Goal: Task Accomplishment & Management: Use online tool/utility

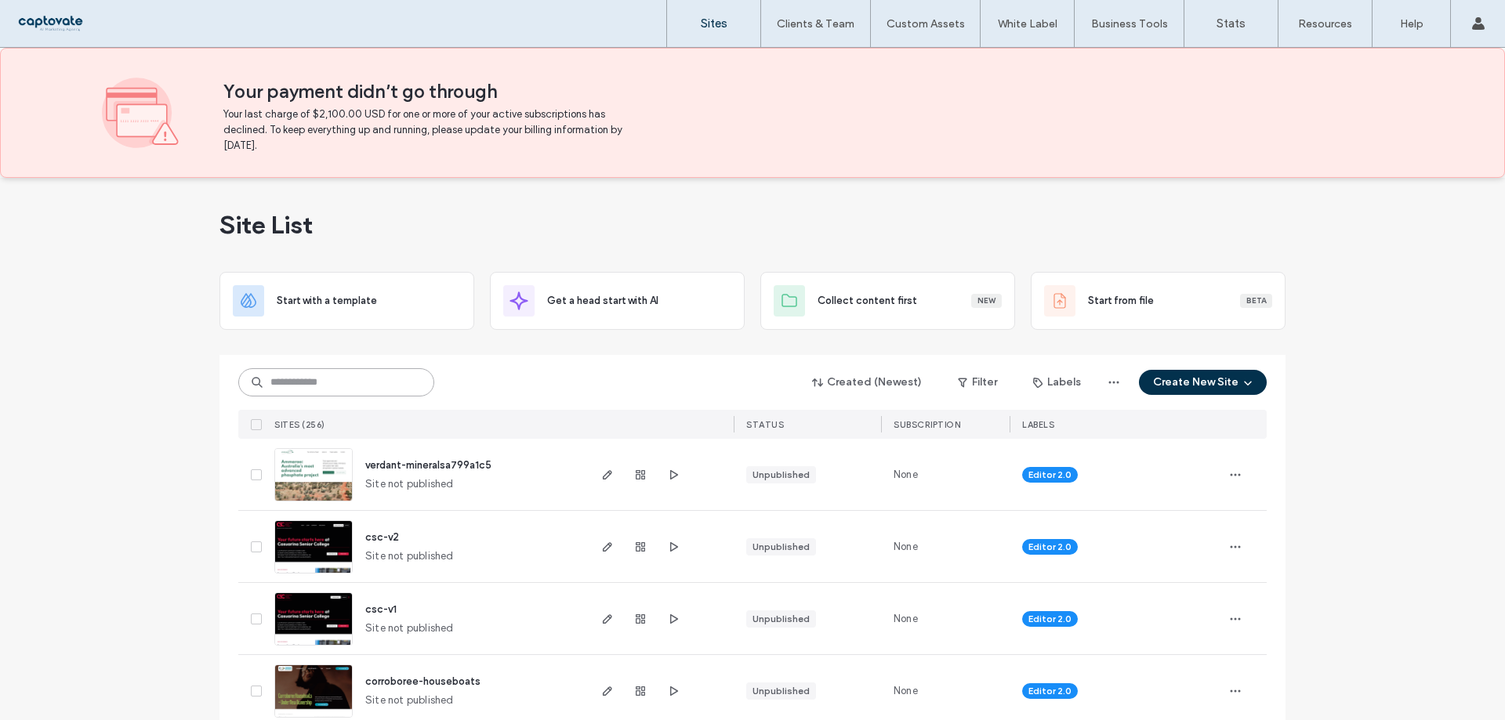
click at [326, 384] on input at bounding box center [336, 382] width 196 height 28
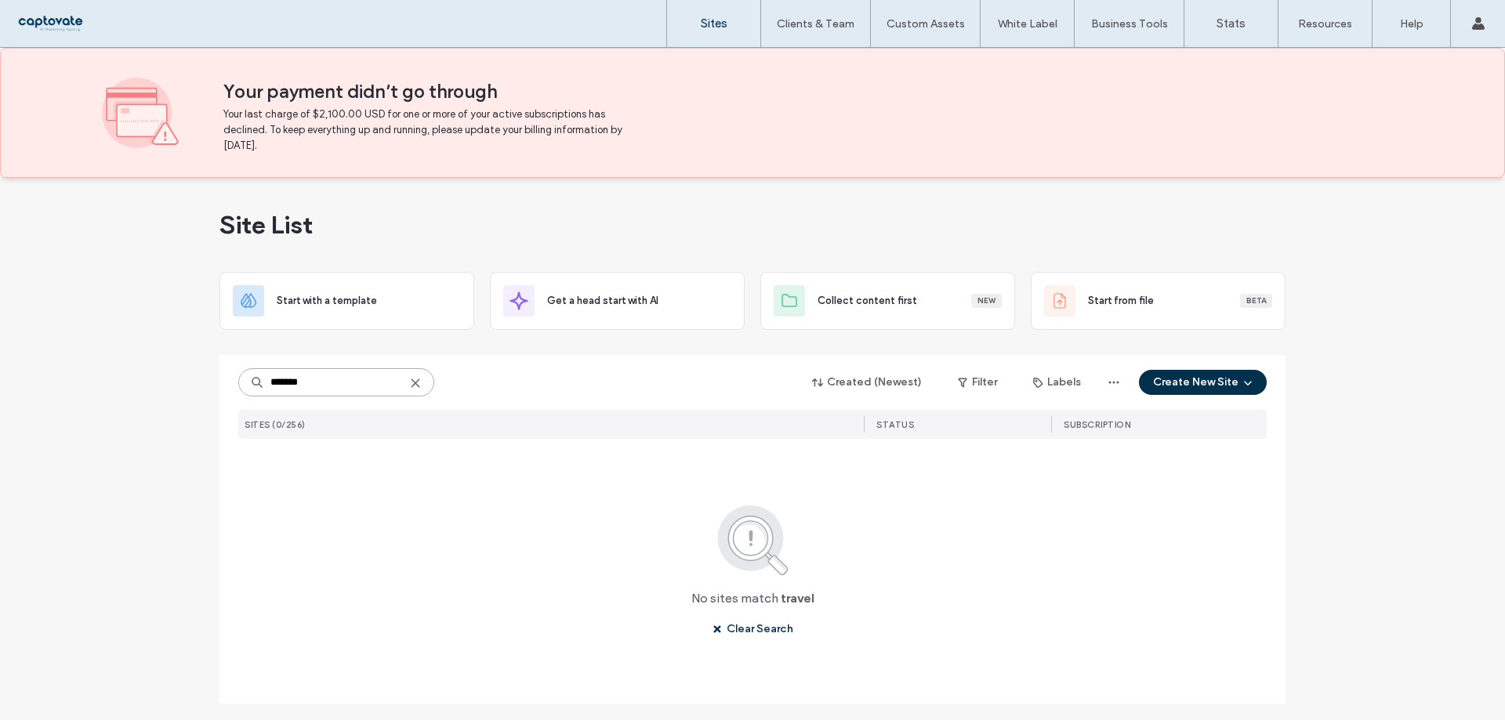
click at [326, 384] on input "******" at bounding box center [336, 382] width 196 height 28
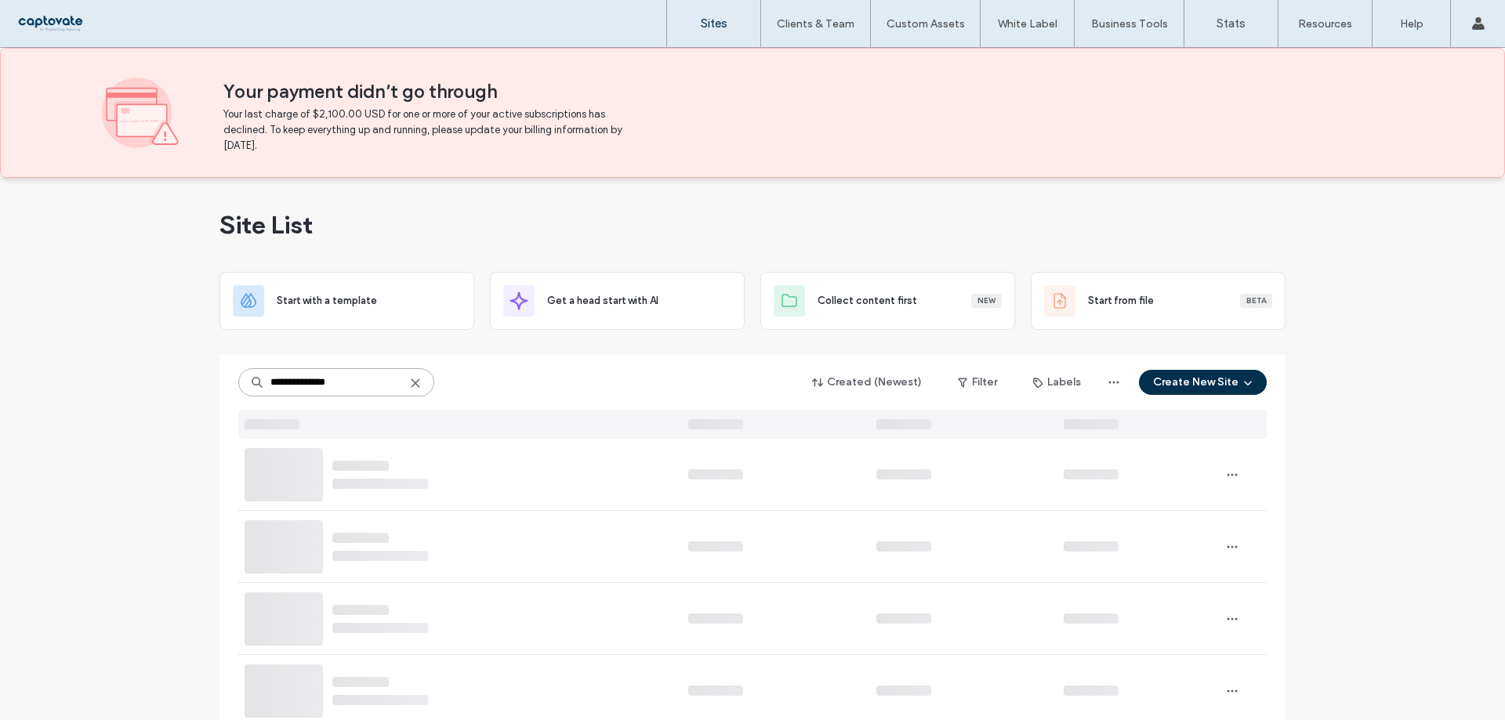
click at [326, 384] on input "**********" at bounding box center [336, 382] width 196 height 28
type input "******"
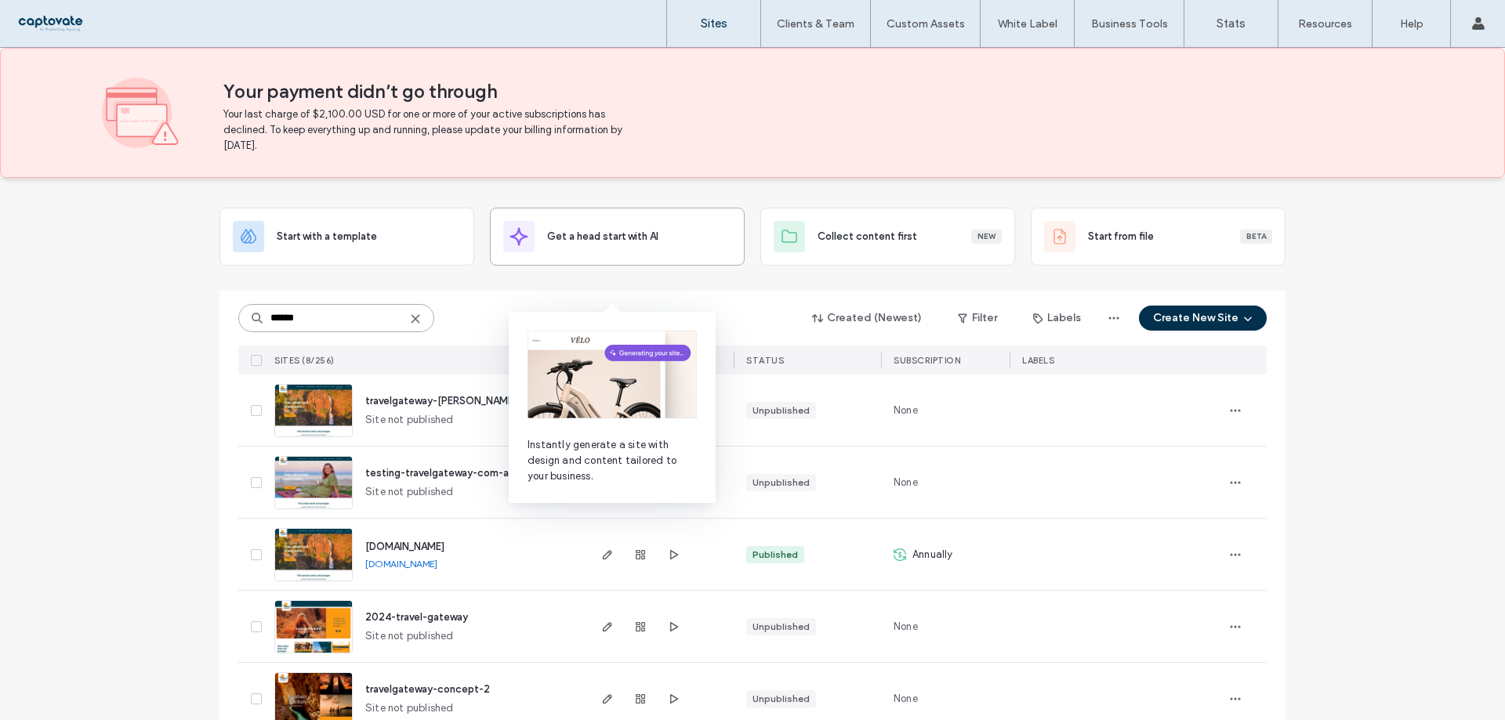
scroll to position [157, 0]
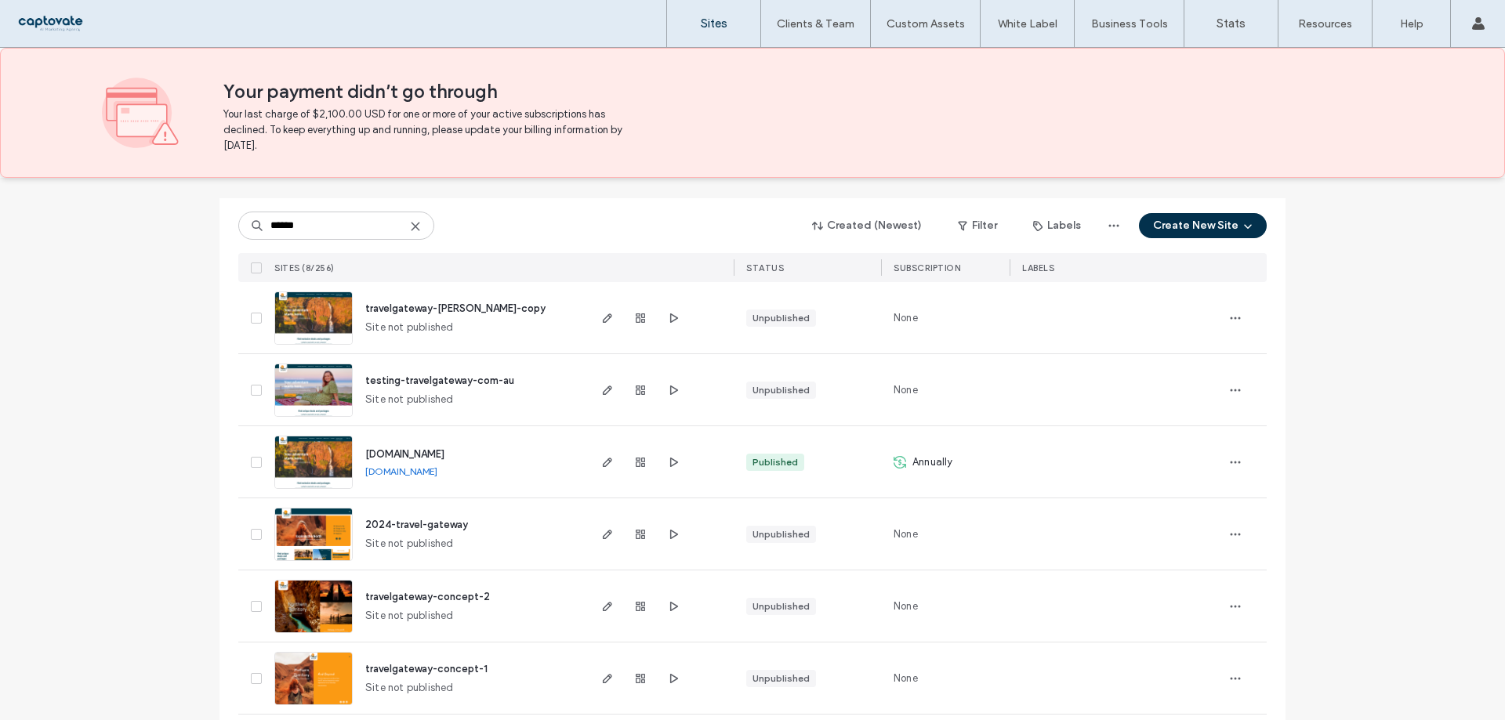
click at [425, 451] on span "[DOMAIN_NAME]" at bounding box center [404, 454] width 79 height 12
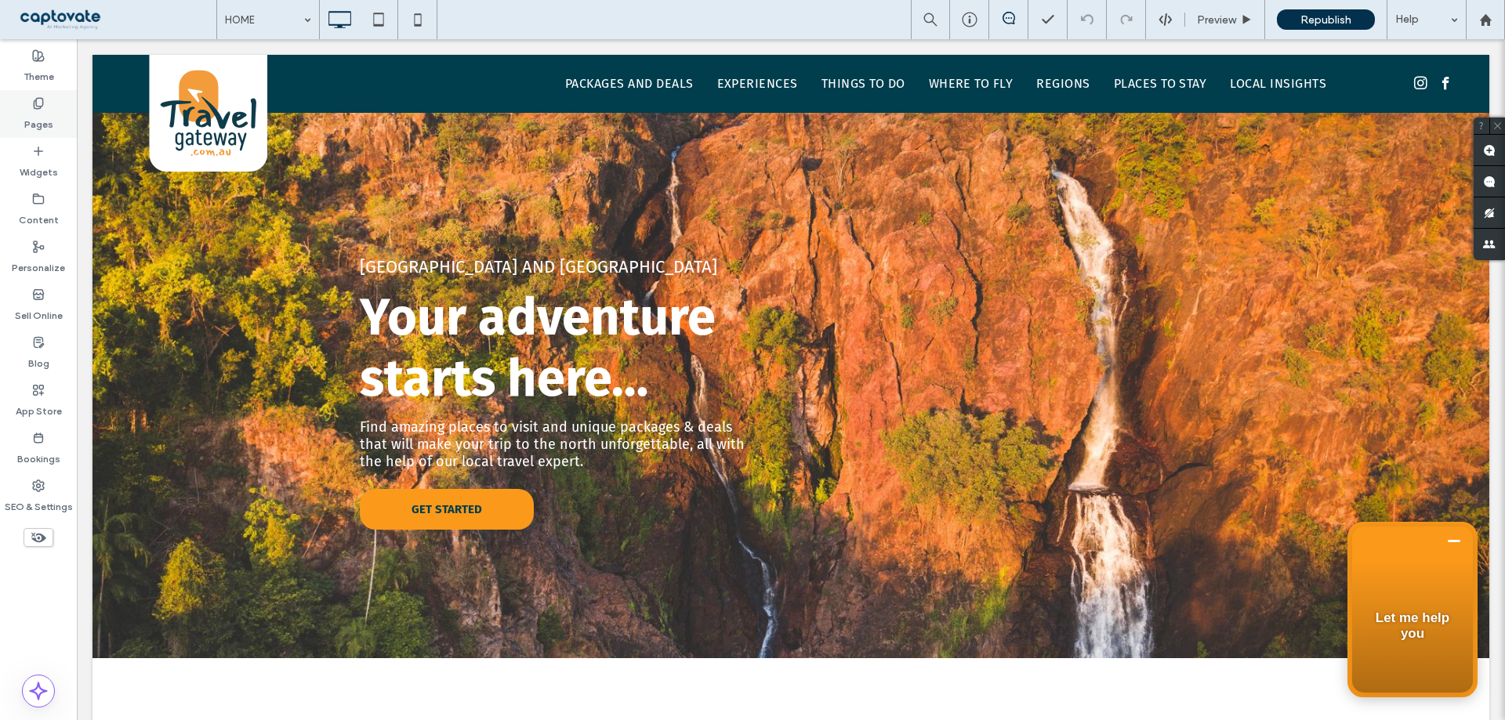
click at [53, 128] on div "Pages" at bounding box center [38, 114] width 77 height 48
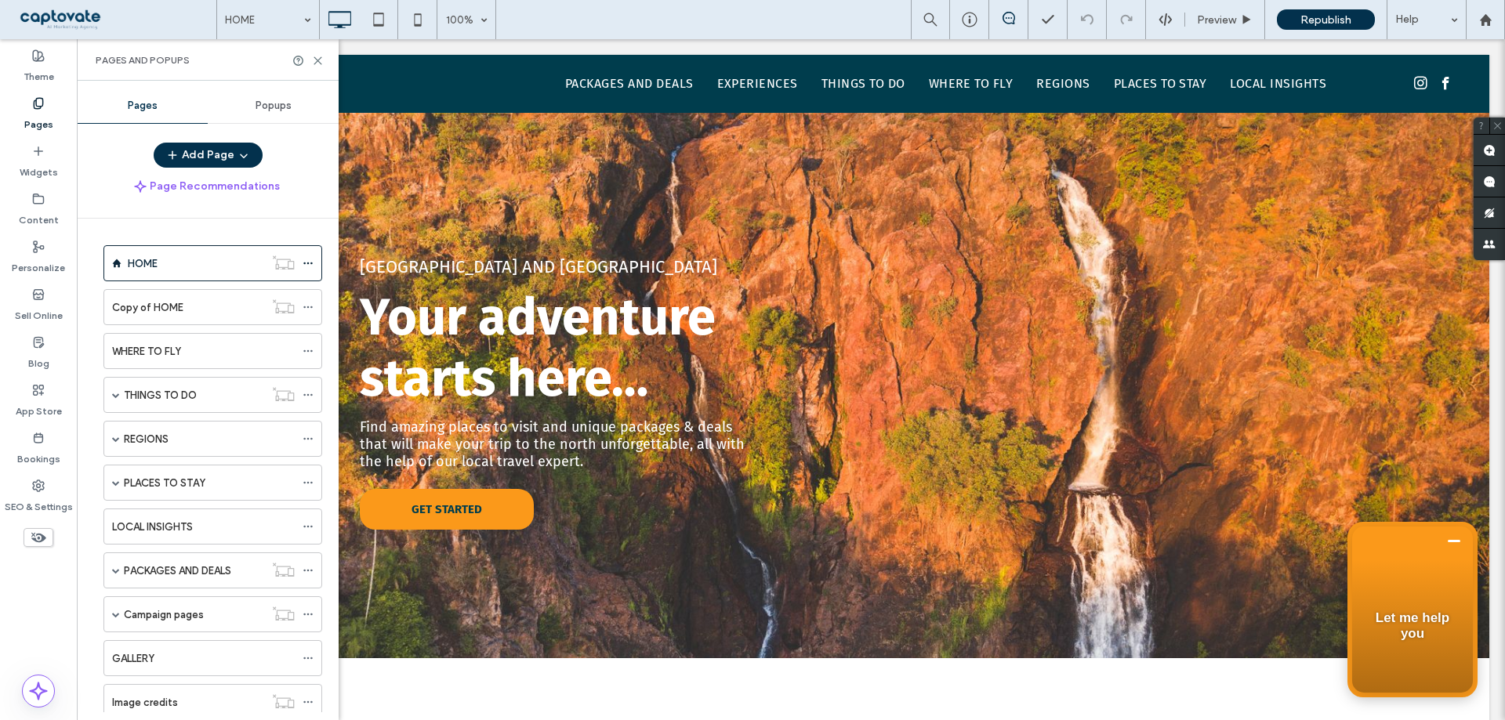
click at [184, 303] on div "Copy of HOME" at bounding box center [188, 307] width 152 height 16
click at [319, 60] on use at bounding box center [317, 60] width 7 height 7
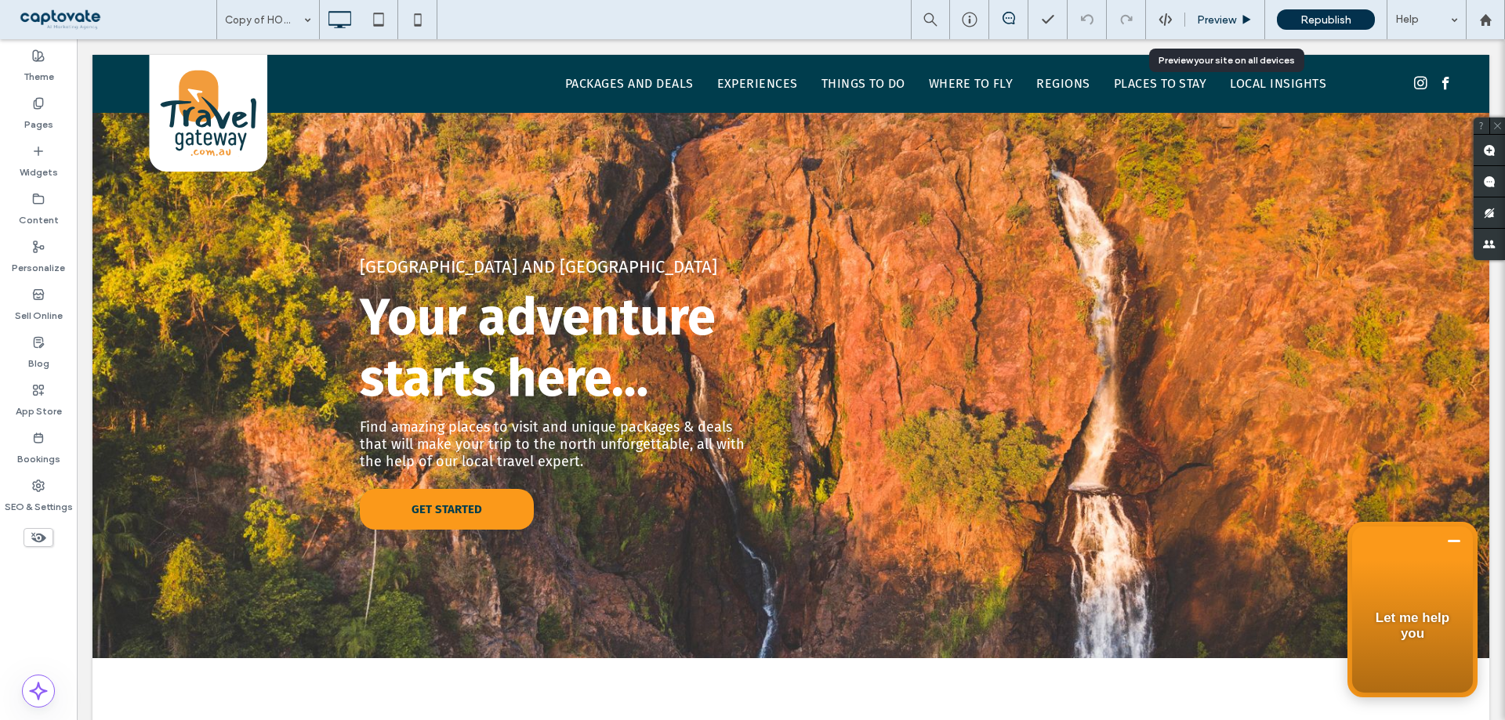
click at [1211, 20] on span "Preview" at bounding box center [1216, 19] width 39 height 13
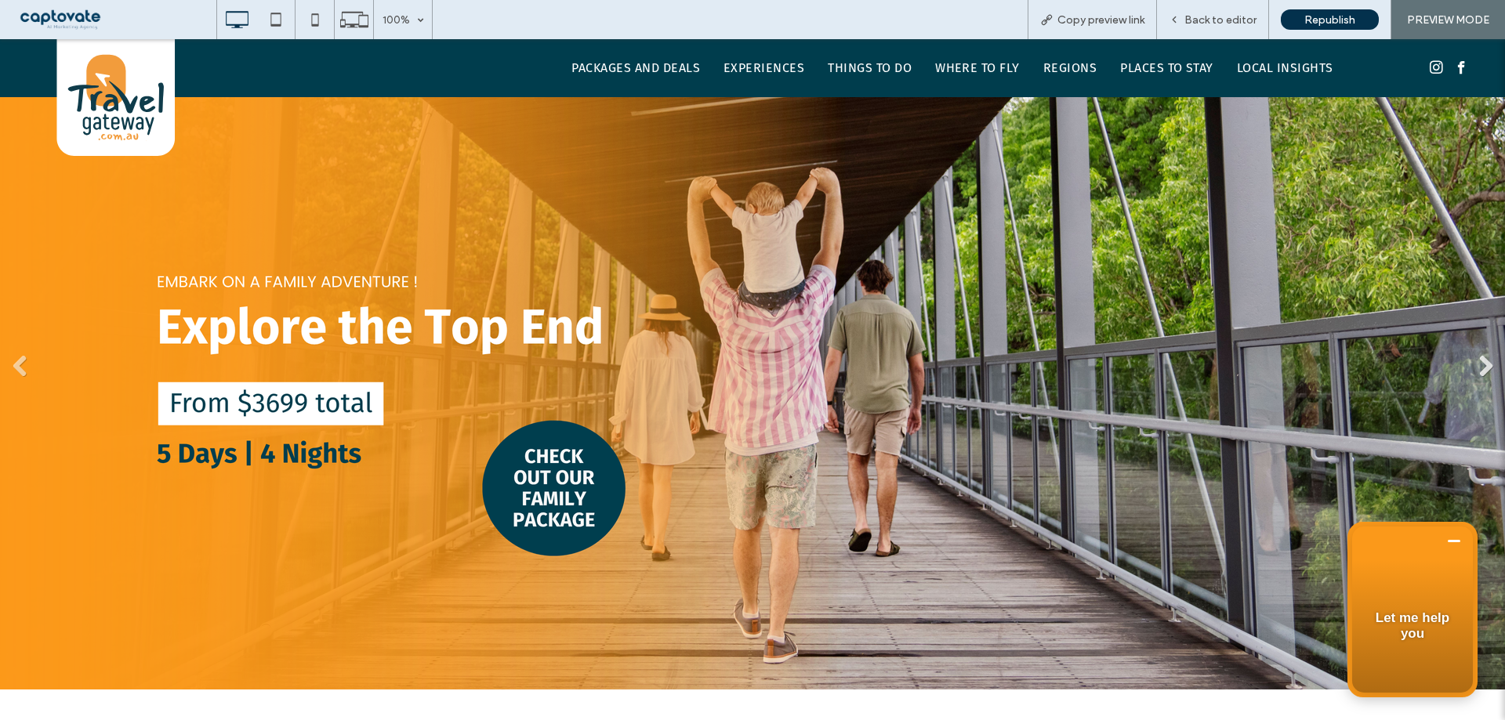
click at [1474, 367] on link "Next" at bounding box center [1486, 367] width 24 height 24
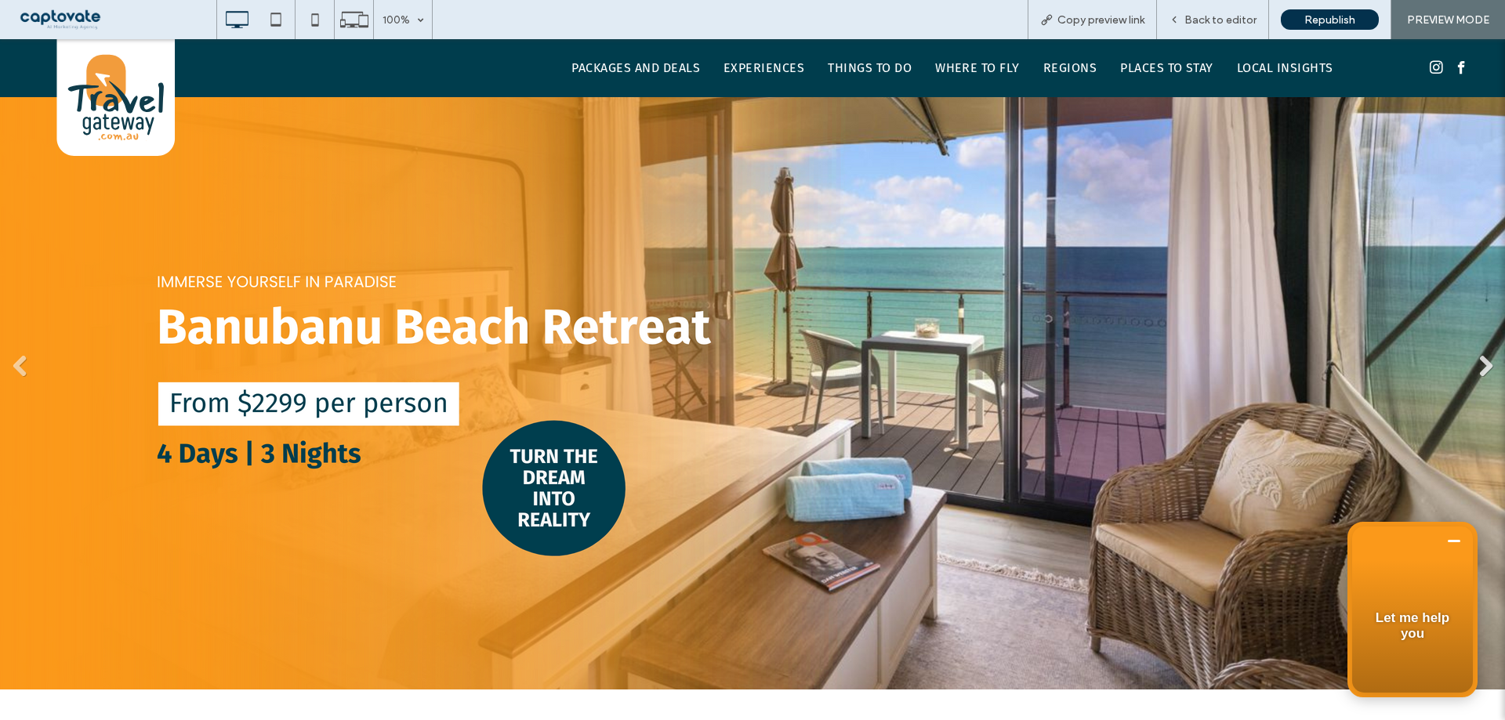
click at [1476, 361] on link "Next" at bounding box center [1486, 367] width 24 height 24
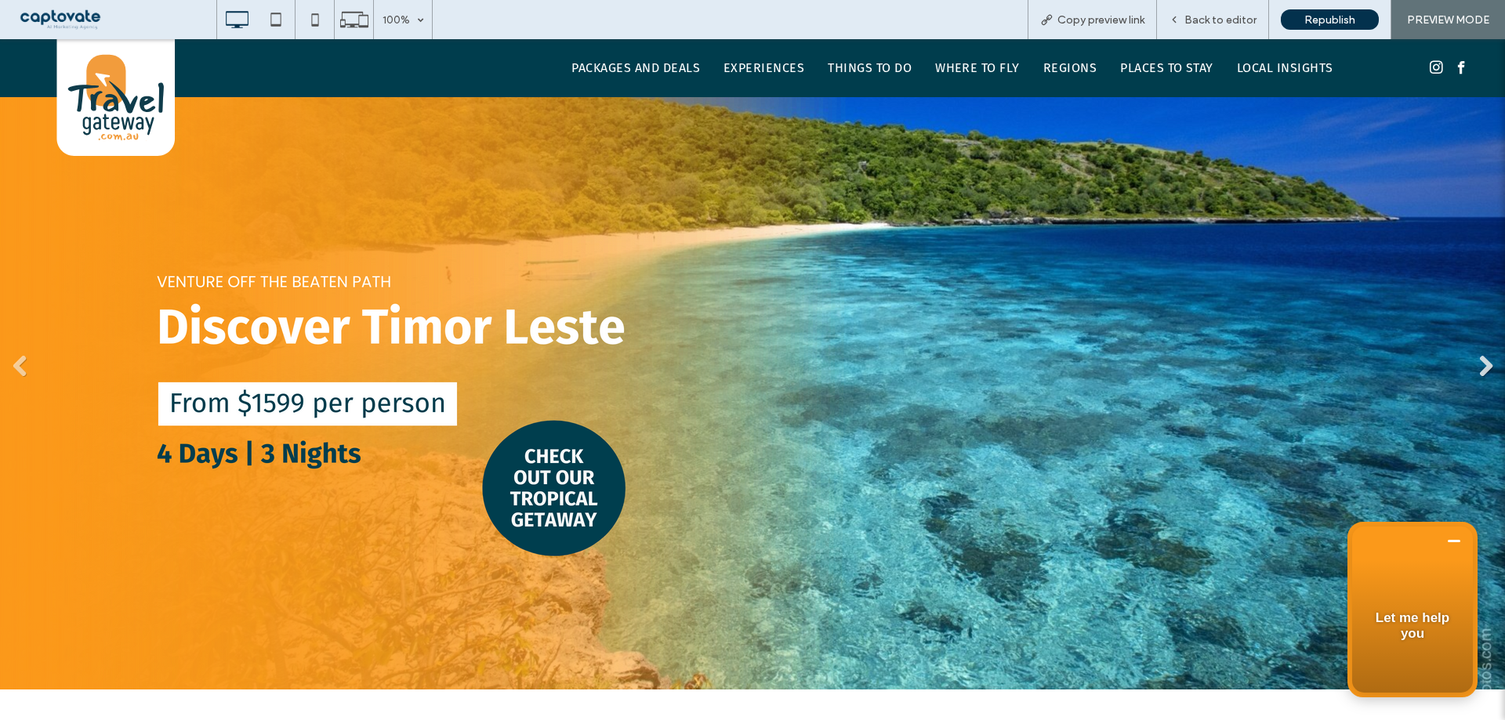
click at [1476, 361] on link "Next" at bounding box center [1486, 367] width 24 height 24
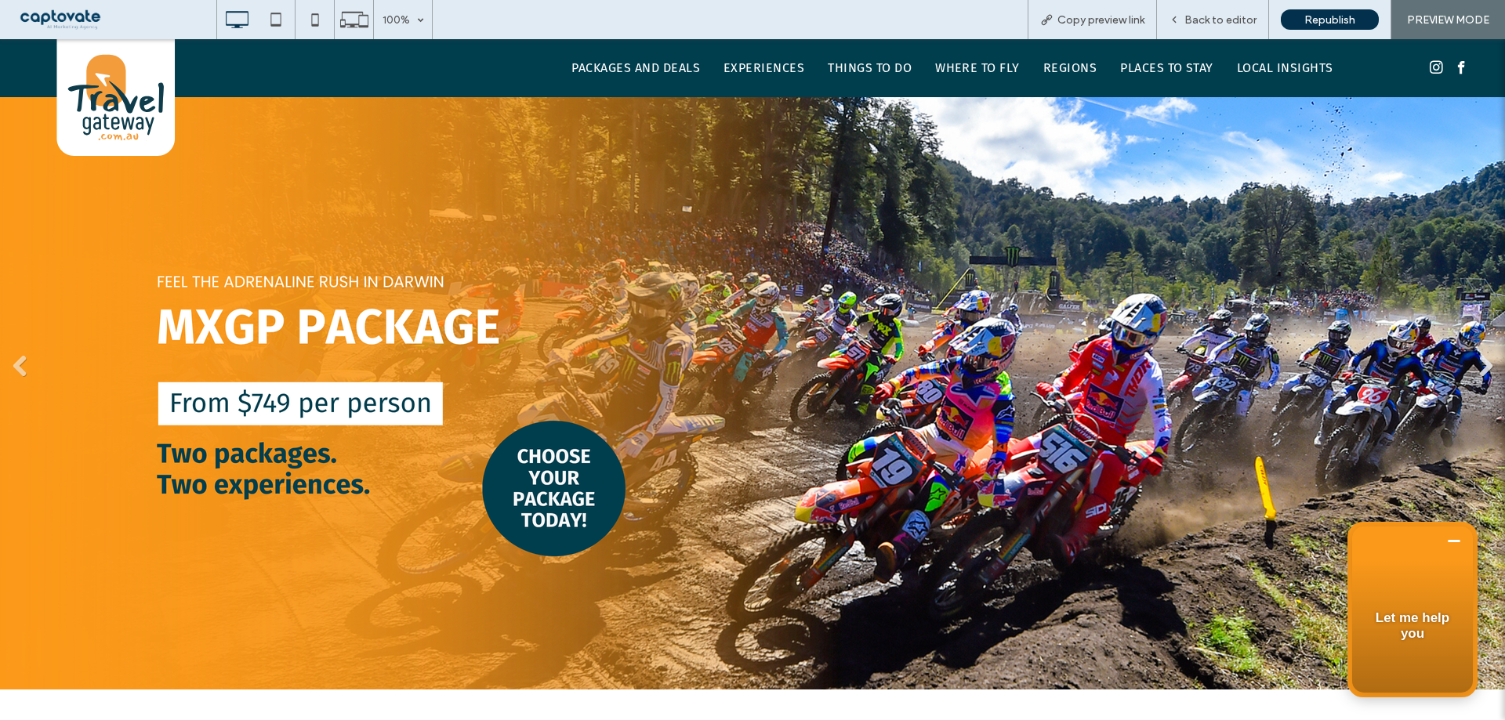
click at [1476, 361] on link "Next" at bounding box center [1486, 367] width 24 height 24
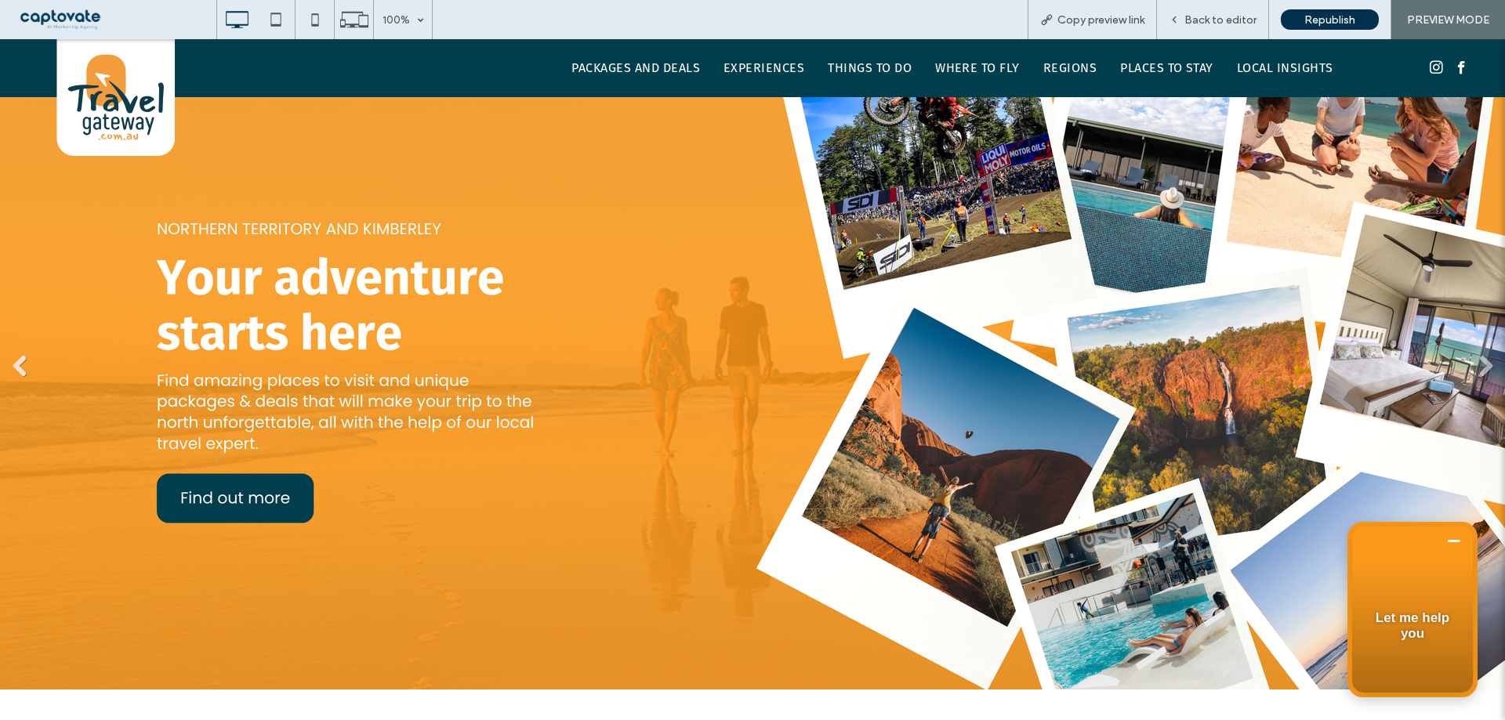
click at [18, 361] on link "Previous" at bounding box center [20, 367] width 24 height 24
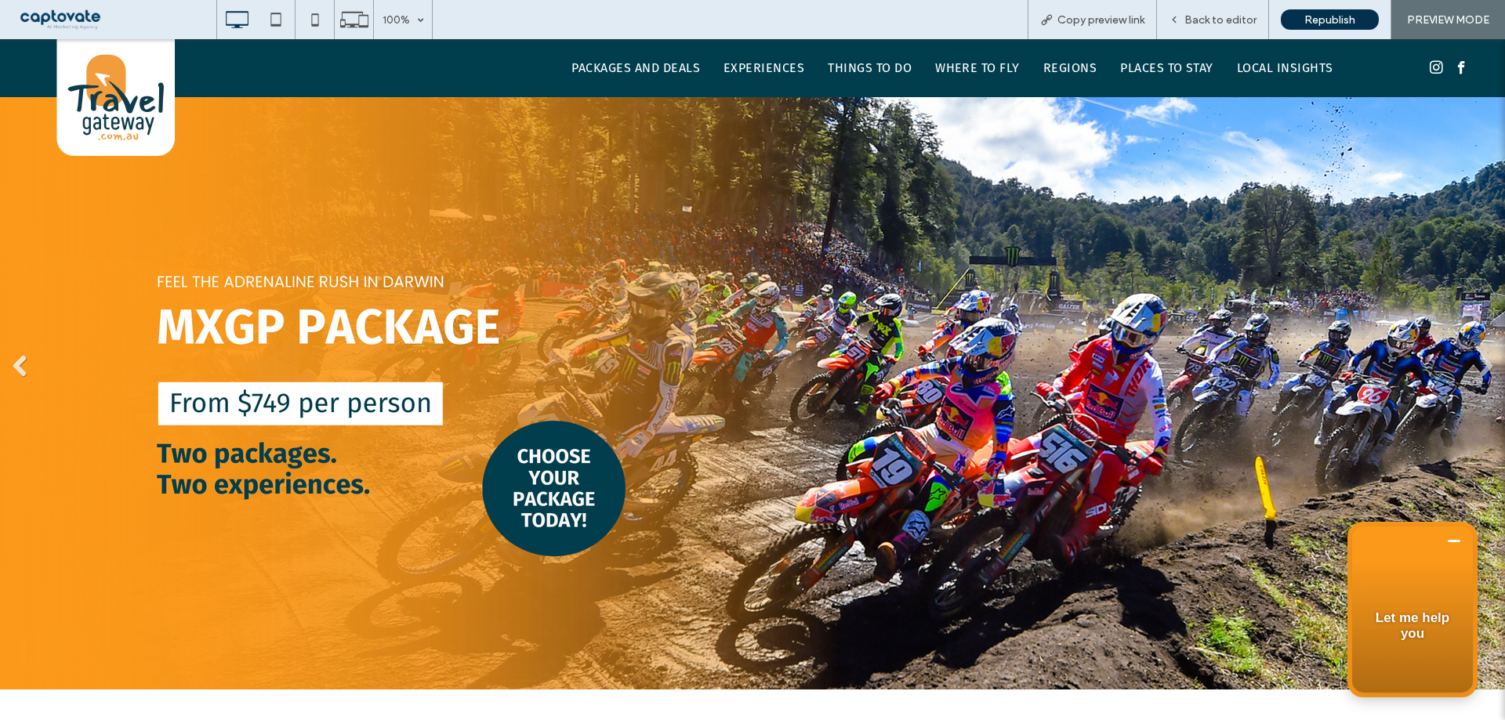
click at [18, 361] on link "Previous" at bounding box center [20, 367] width 24 height 24
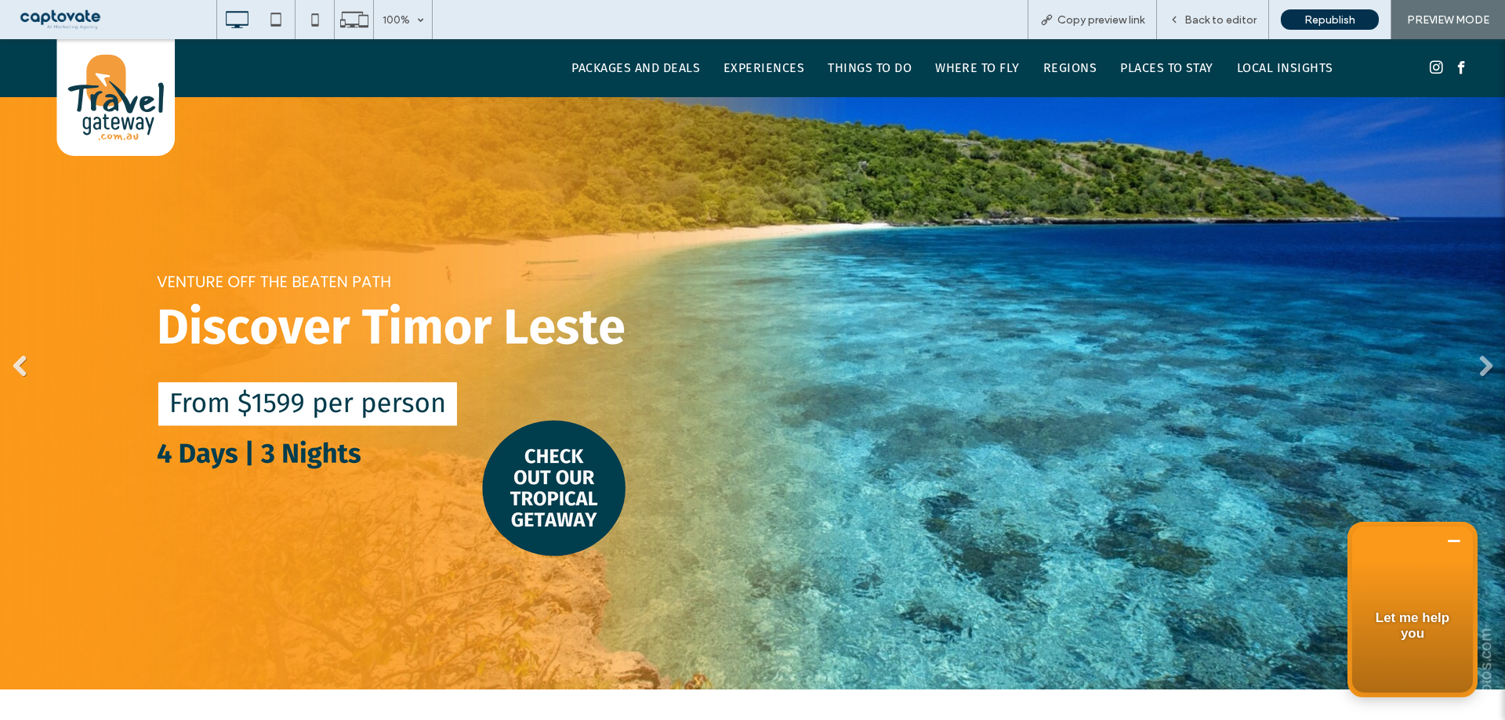
click at [18, 361] on link "Previous" at bounding box center [20, 367] width 24 height 24
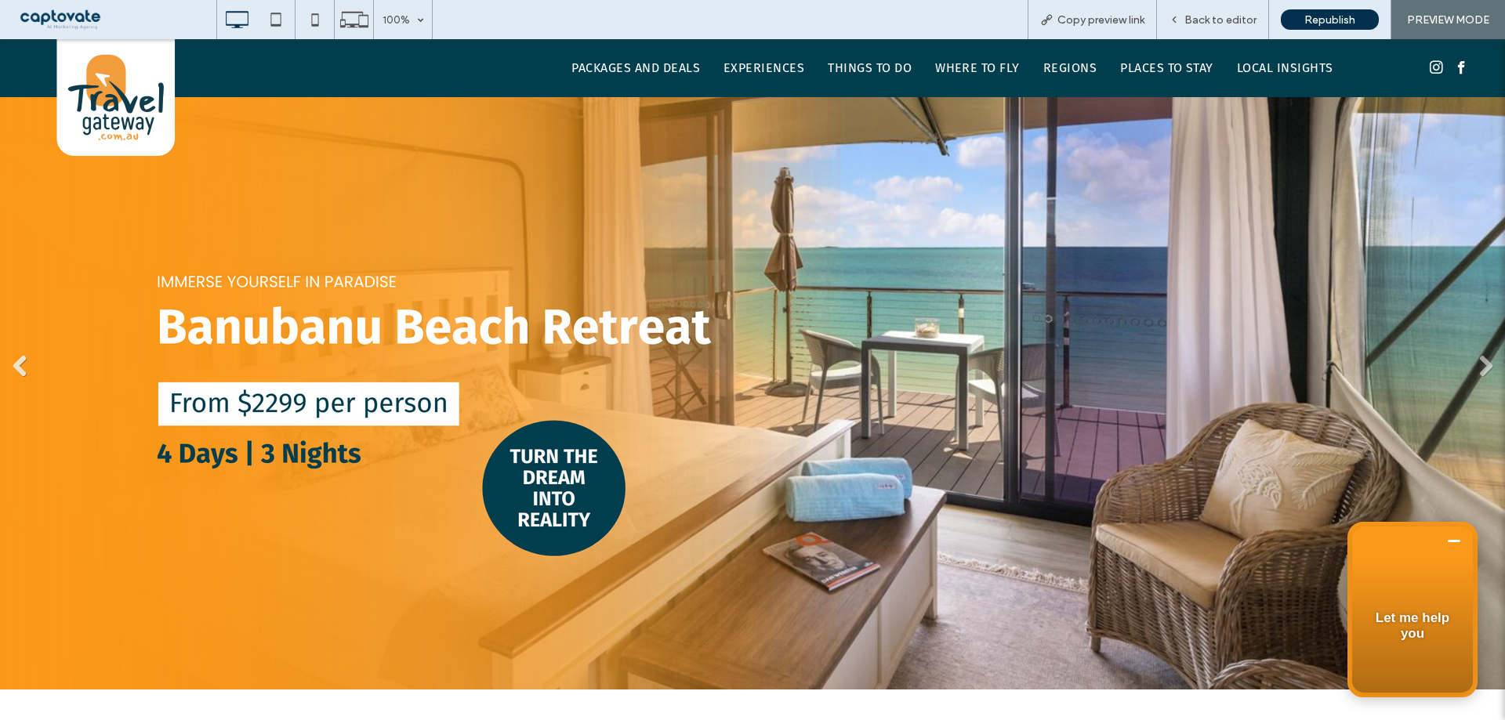
click at [18, 361] on link "Previous" at bounding box center [20, 367] width 24 height 24
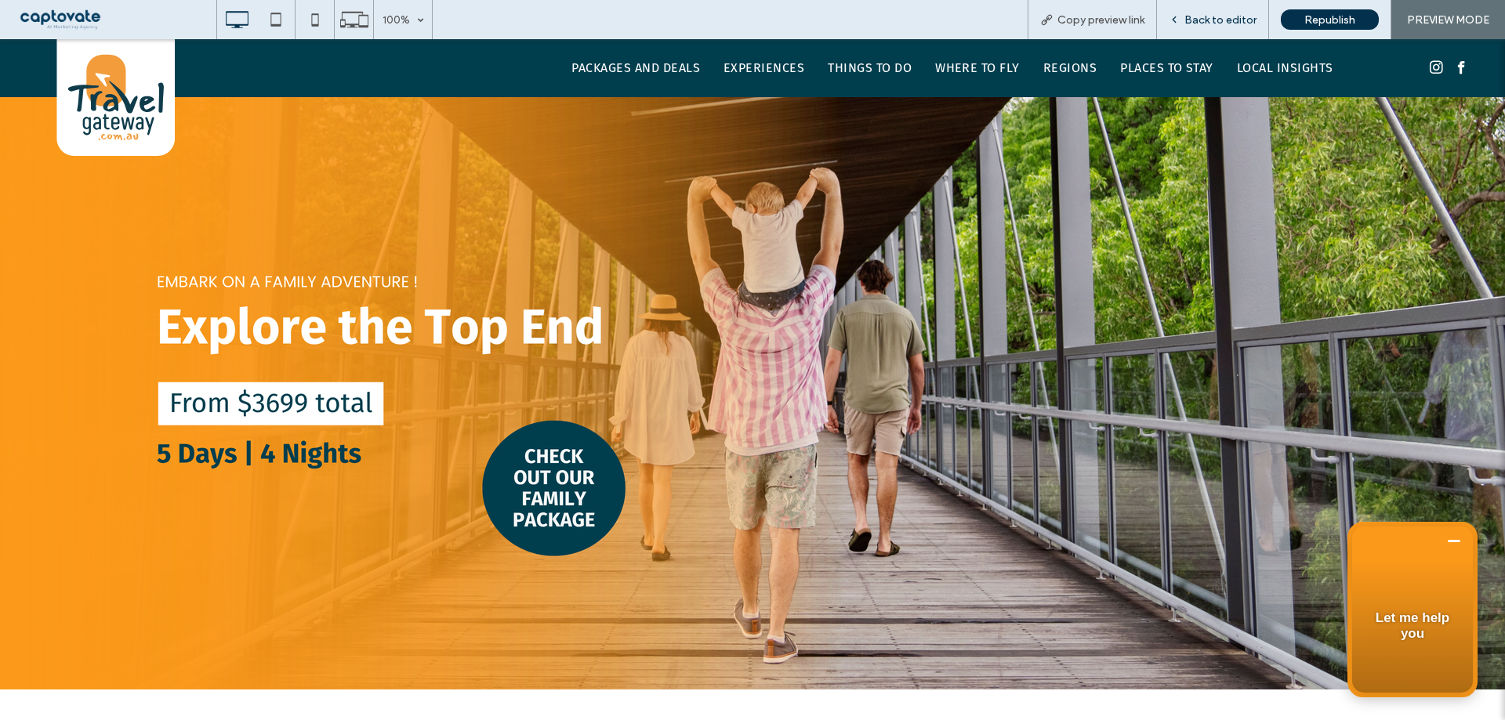
click at [1233, 13] on span "Back to editor" at bounding box center [1220, 19] width 72 height 13
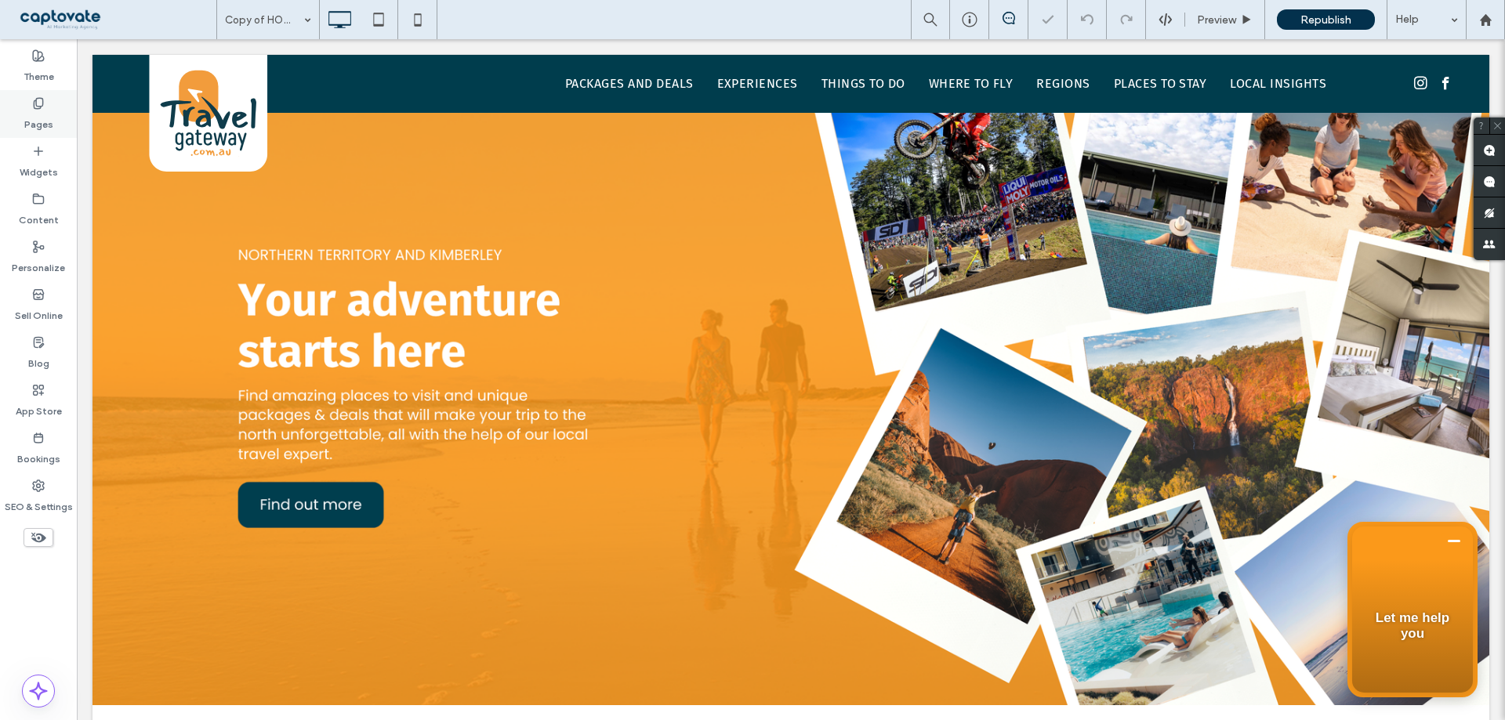
click at [36, 108] on use at bounding box center [38, 103] width 9 height 10
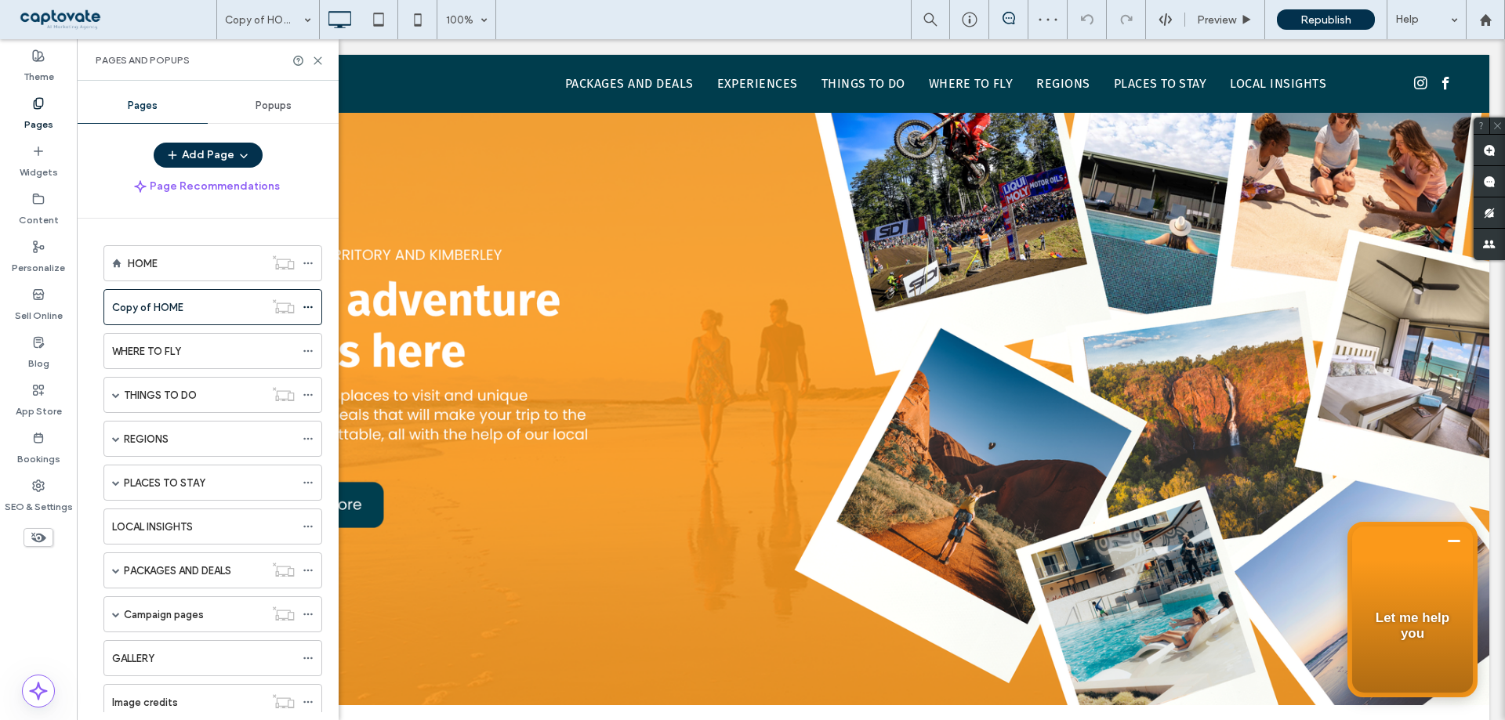
click at [190, 267] on div "HOME" at bounding box center [196, 264] width 136 height 16
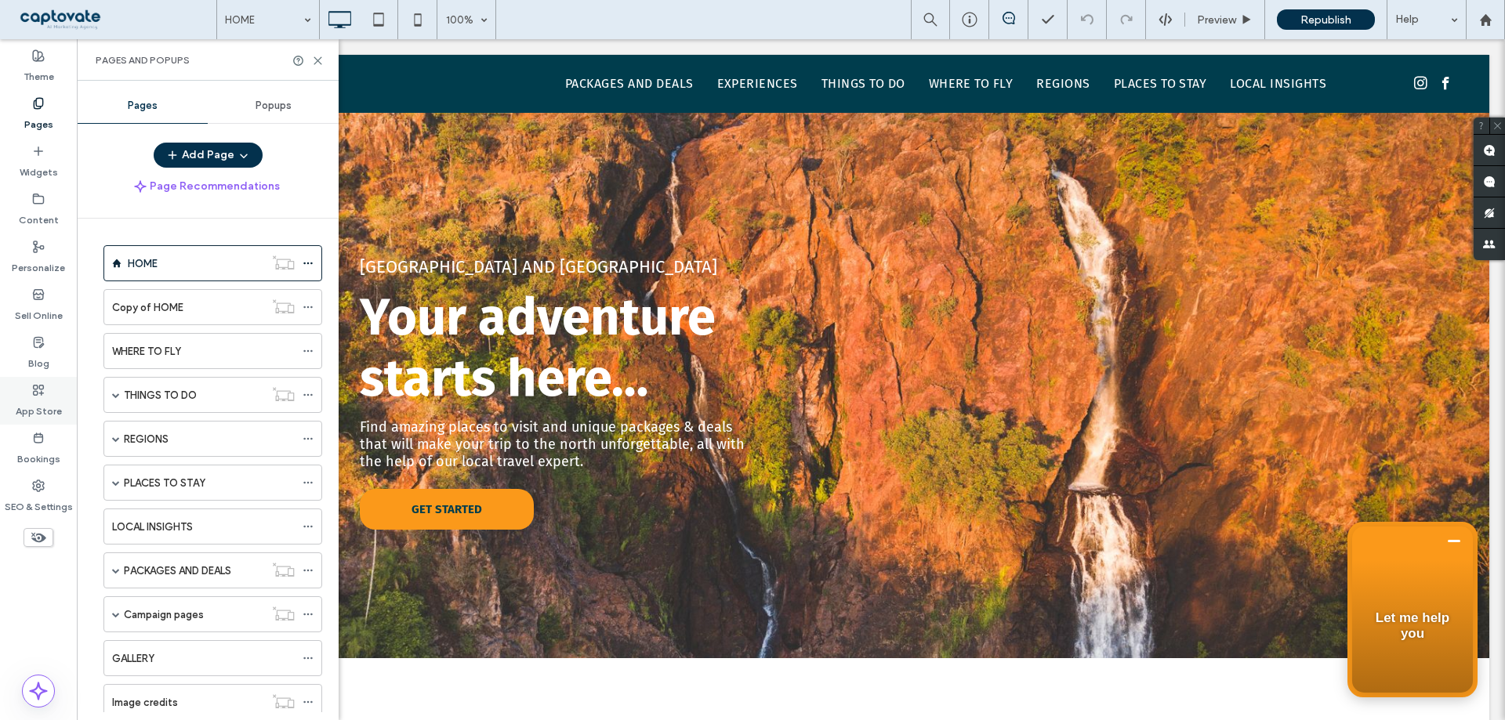
drag, startPoint x: 53, startPoint y: 404, endPoint x: 42, endPoint y: 401, distance: 12.2
click at [53, 404] on label "App Store" at bounding box center [39, 408] width 46 height 22
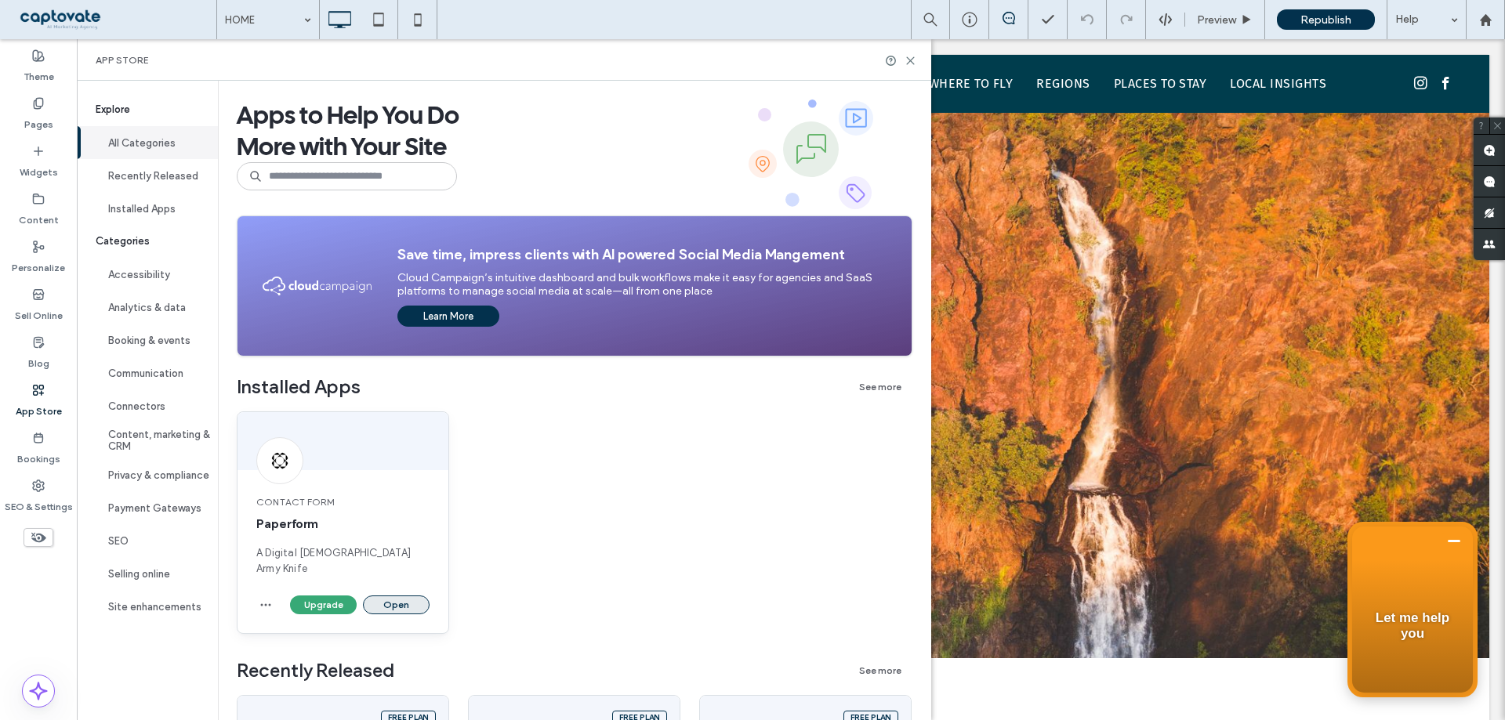
click at [406, 596] on button "Open" at bounding box center [396, 605] width 67 height 19
